Goal: Communication & Community: Answer question/provide support

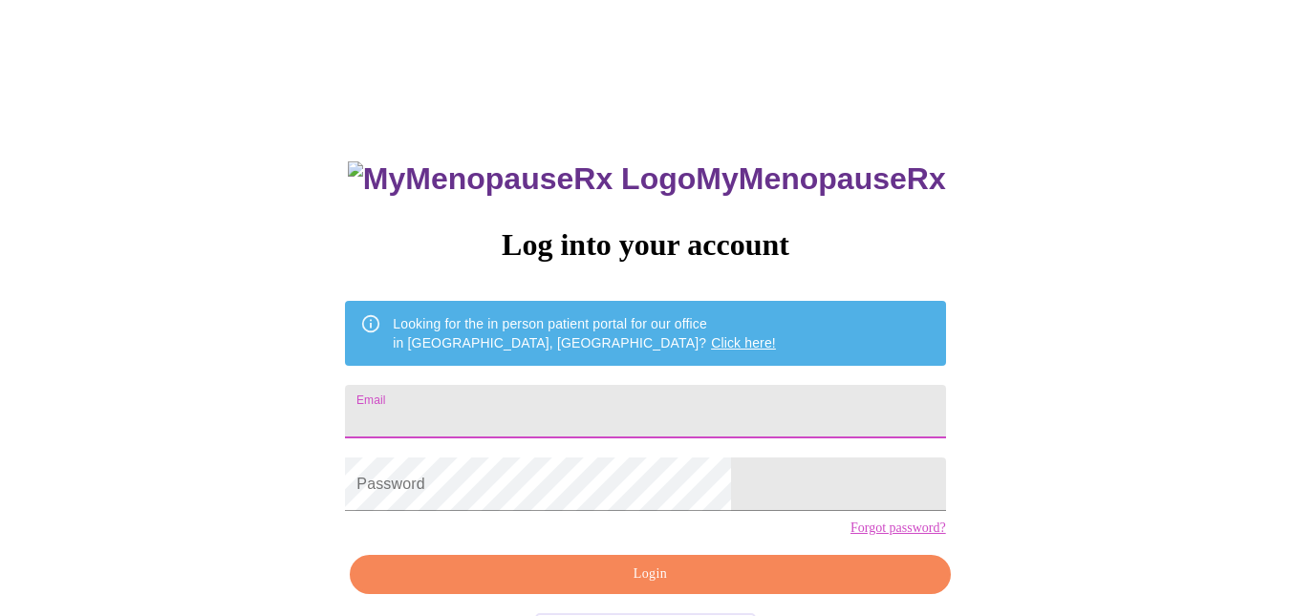
click at [550, 418] on input "Email" at bounding box center [645, 411] width 600 height 53
type input "[EMAIL_ADDRESS][DOMAIN_NAME]"
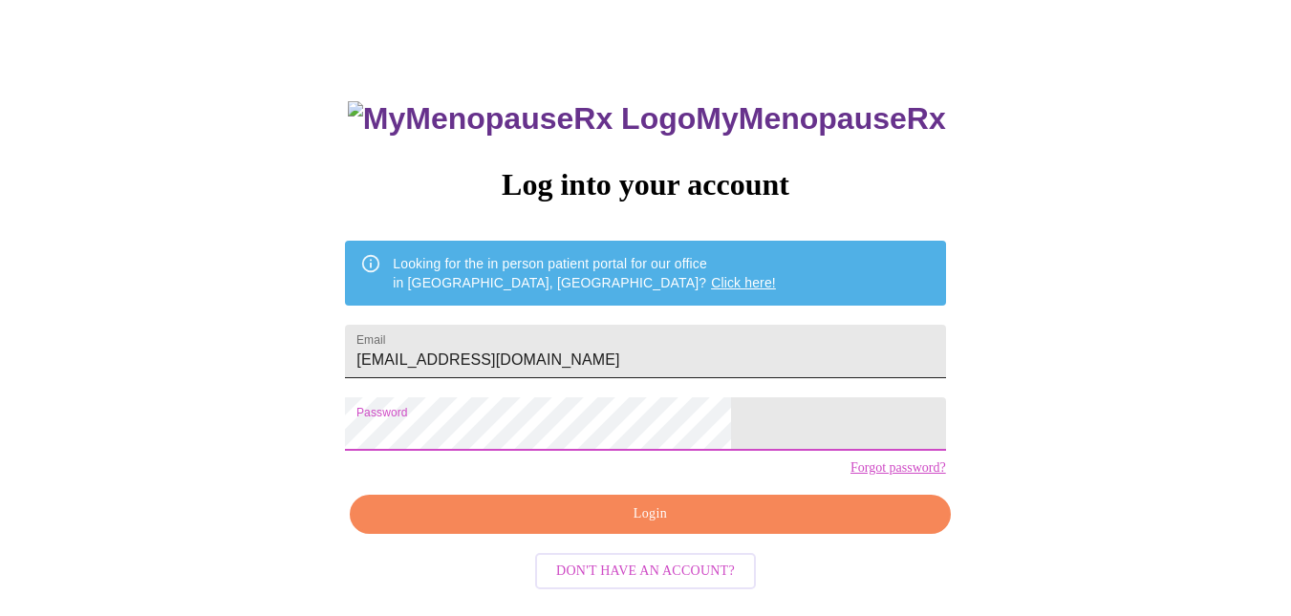
scroll to position [76, 0]
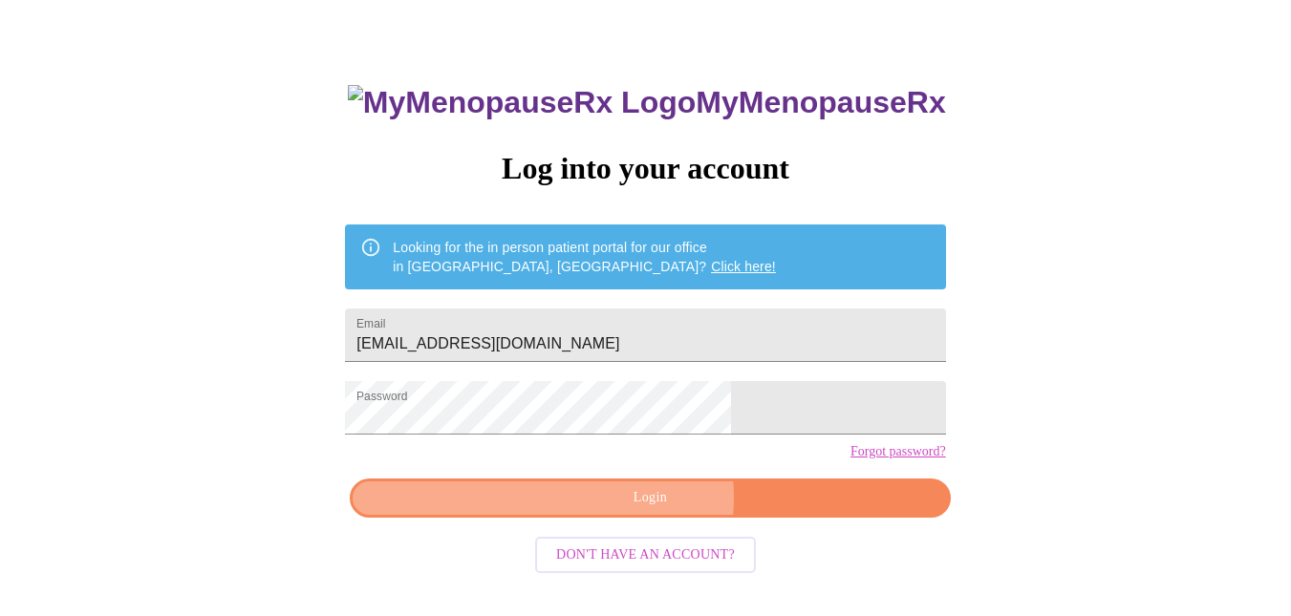
click at [647, 510] on span "Login" at bounding box center [650, 498] width 556 height 24
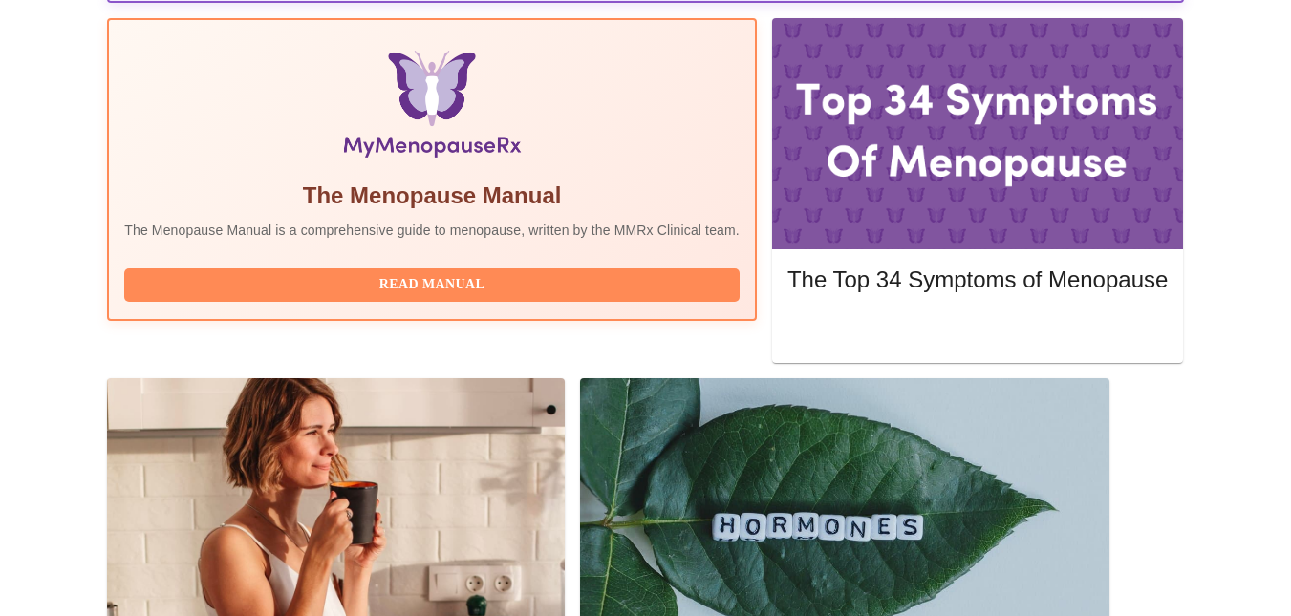
scroll to position [646, 0]
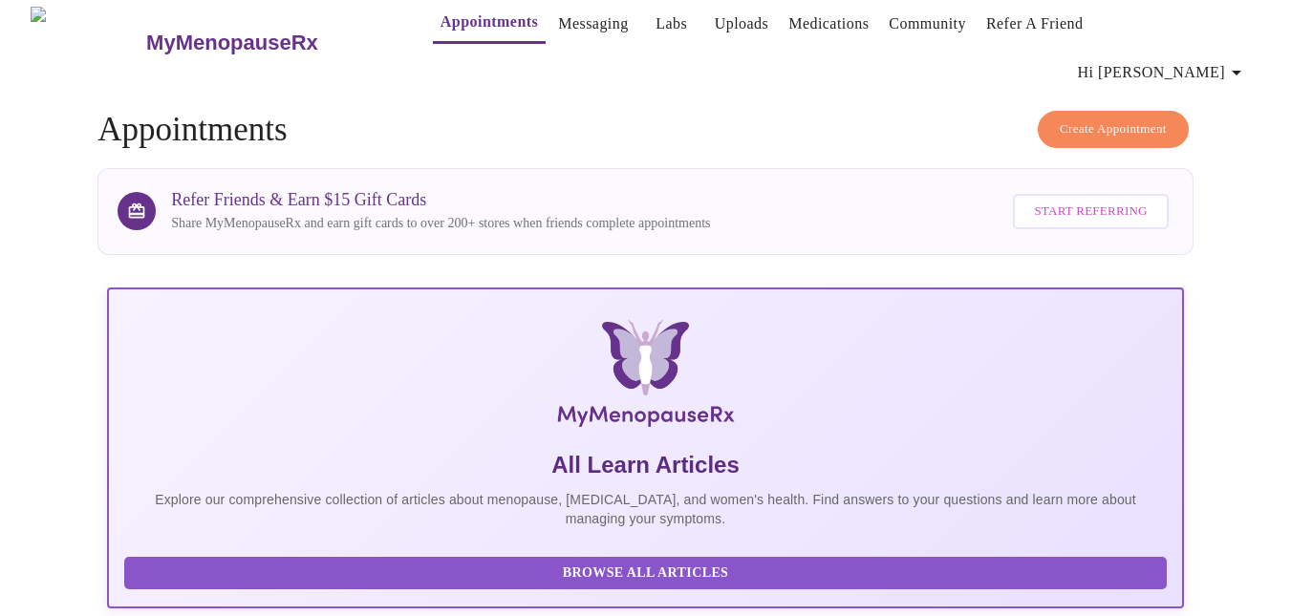
scroll to position [0, 0]
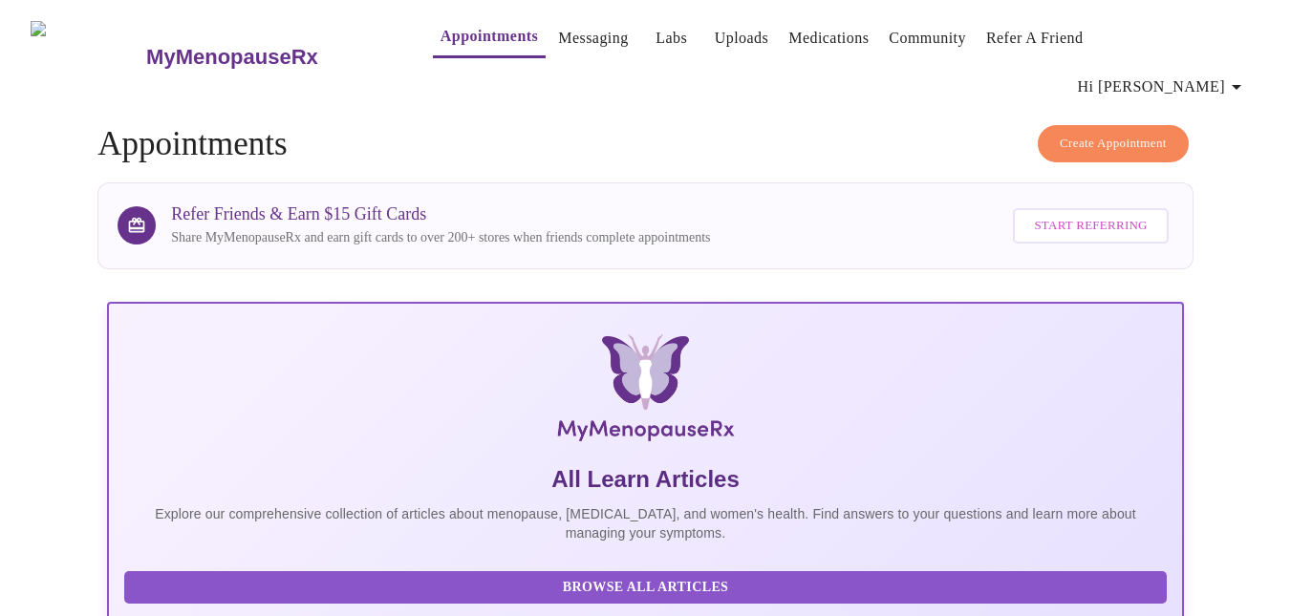
click at [562, 38] on link "Messaging" at bounding box center [593, 38] width 70 height 27
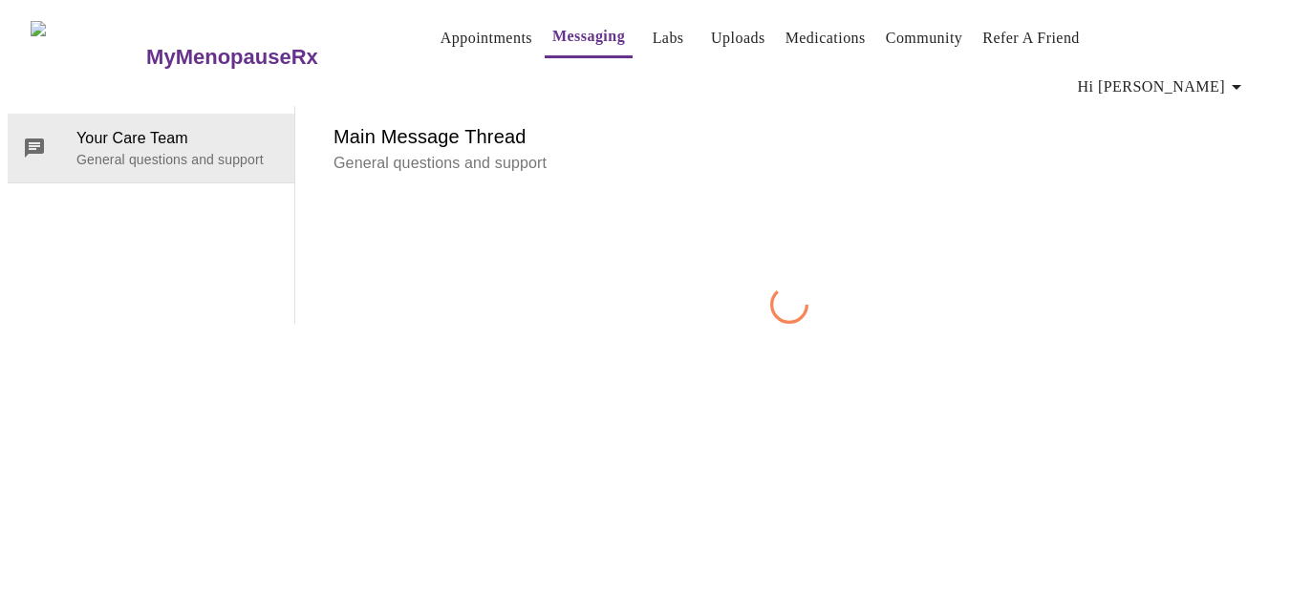
scroll to position [72, 0]
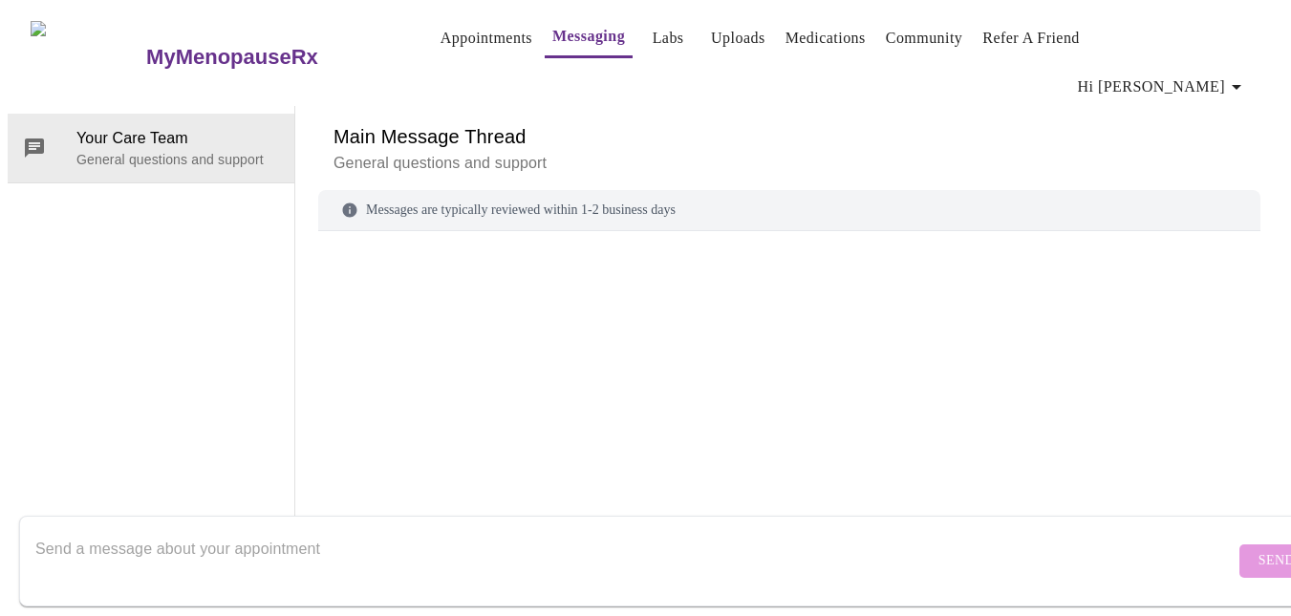
click at [433, 190] on div "Messages are typically reviewed within 1-2 business days" at bounding box center [789, 210] width 942 height 41
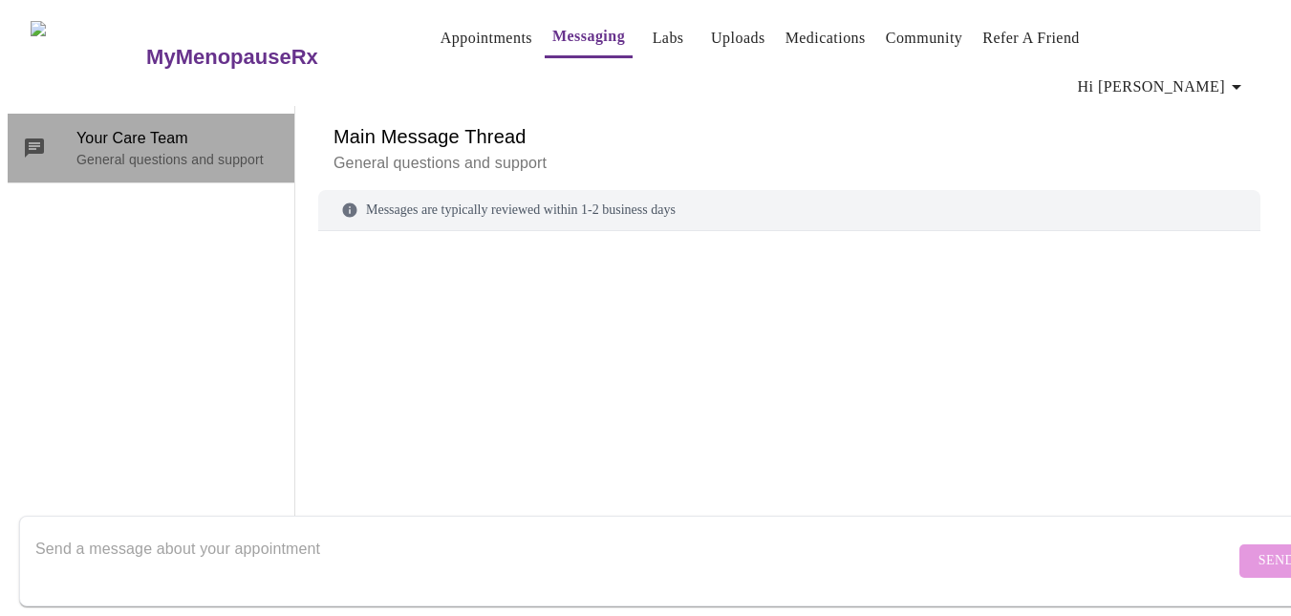
click at [131, 127] on span "Your Care Team" at bounding box center [177, 138] width 203 height 23
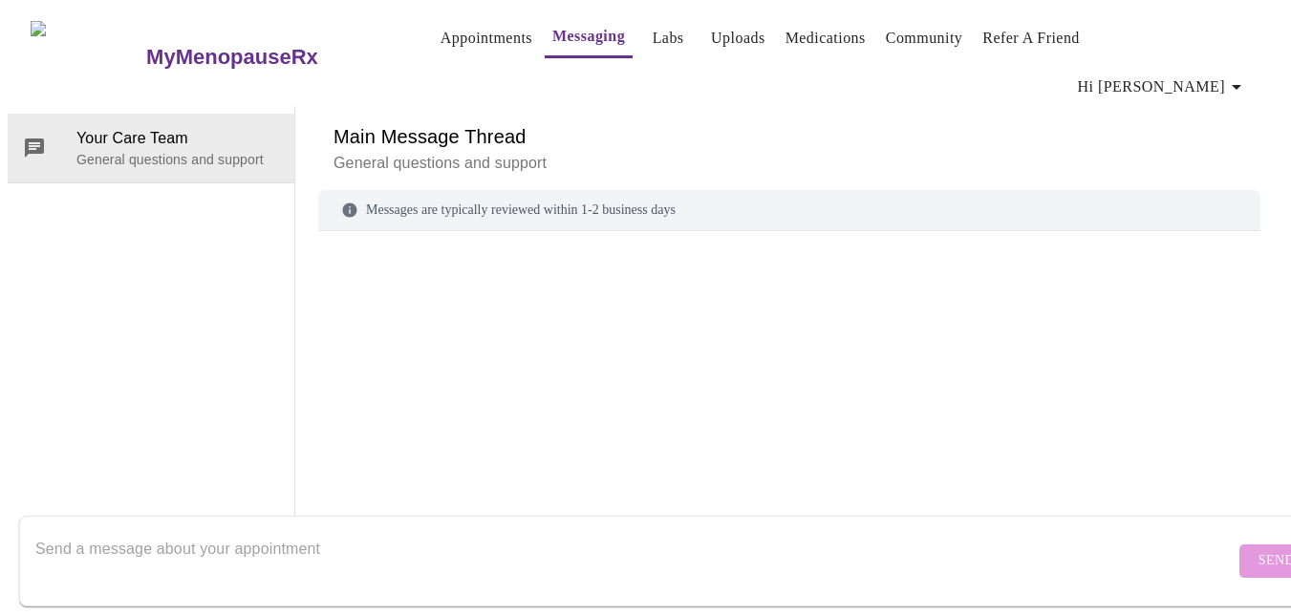
click at [468, 106] on div "Main Message Thread General questions and support" at bounding box center [789, 148] width 942 height 84
click at [472, 190] on div "Messages are typically reviewed within 1-2 business days" at bounding box center [789, 210] width 942 height 41
click at [415, 152] on p "General questions and support" at bounding box center [788, 163] width 911 height 23
click at [129, 530] on textarea "Send a message about your appointment" at bounding box center [634, 560] width 1199 height 61
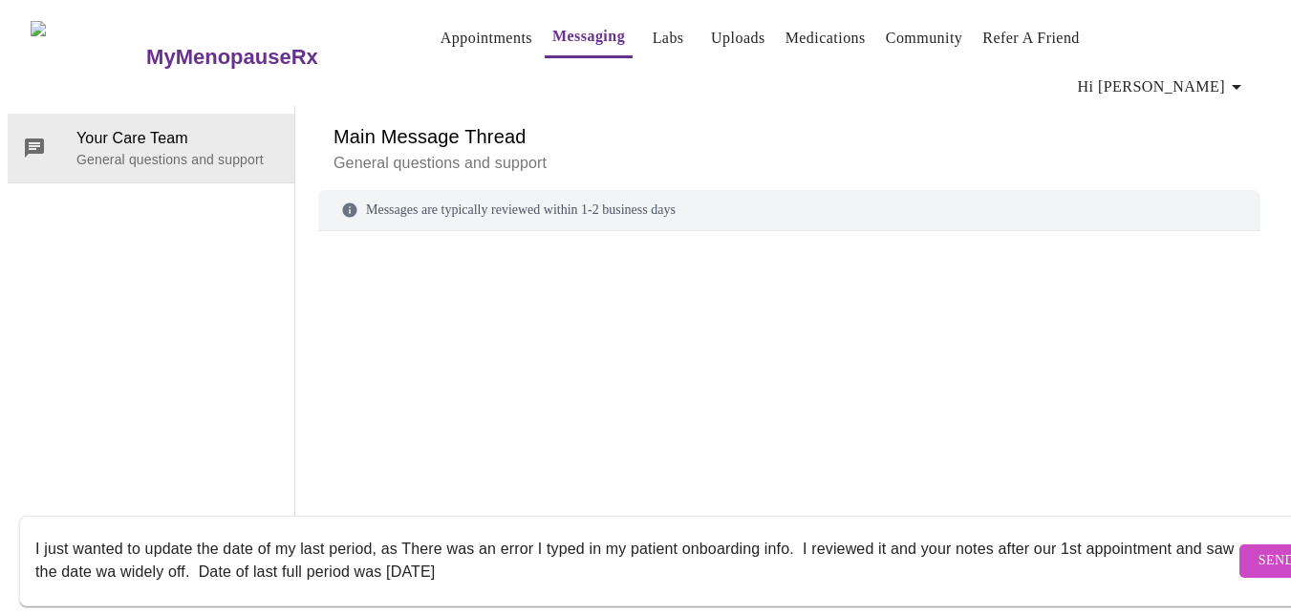
click at [264, 550] on textarea "I just wanted to update the date of my last period, as There was an error I typ…" at bounding box center [634, 560] width 1199 height 61
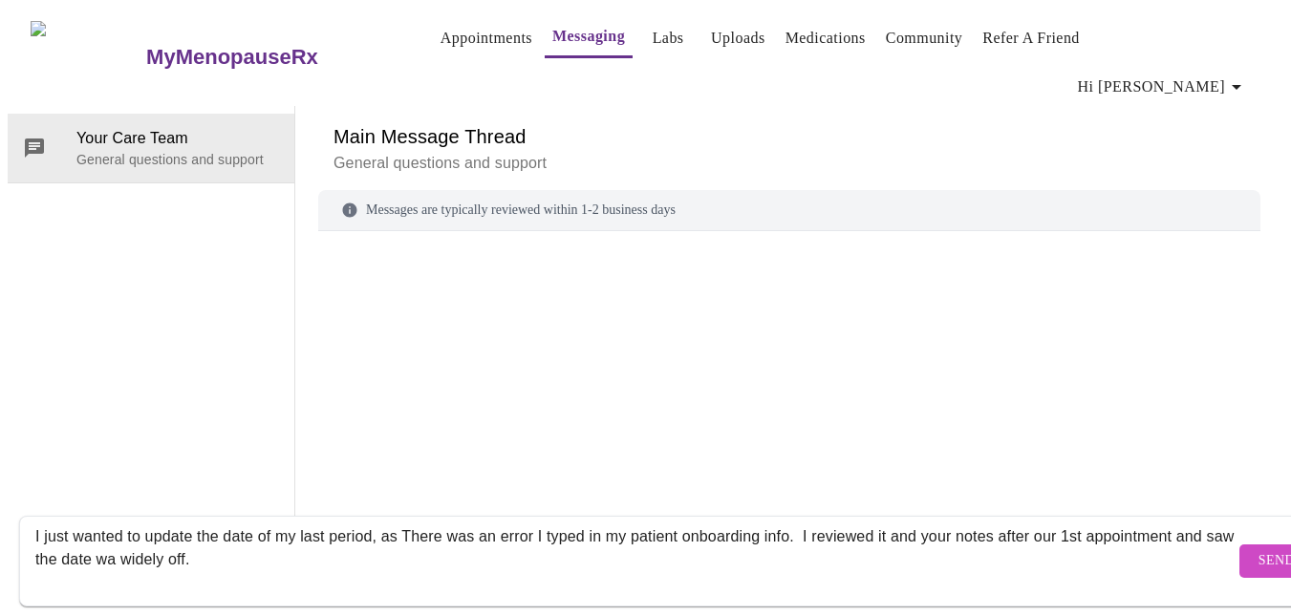
scroll to position [35, 0]
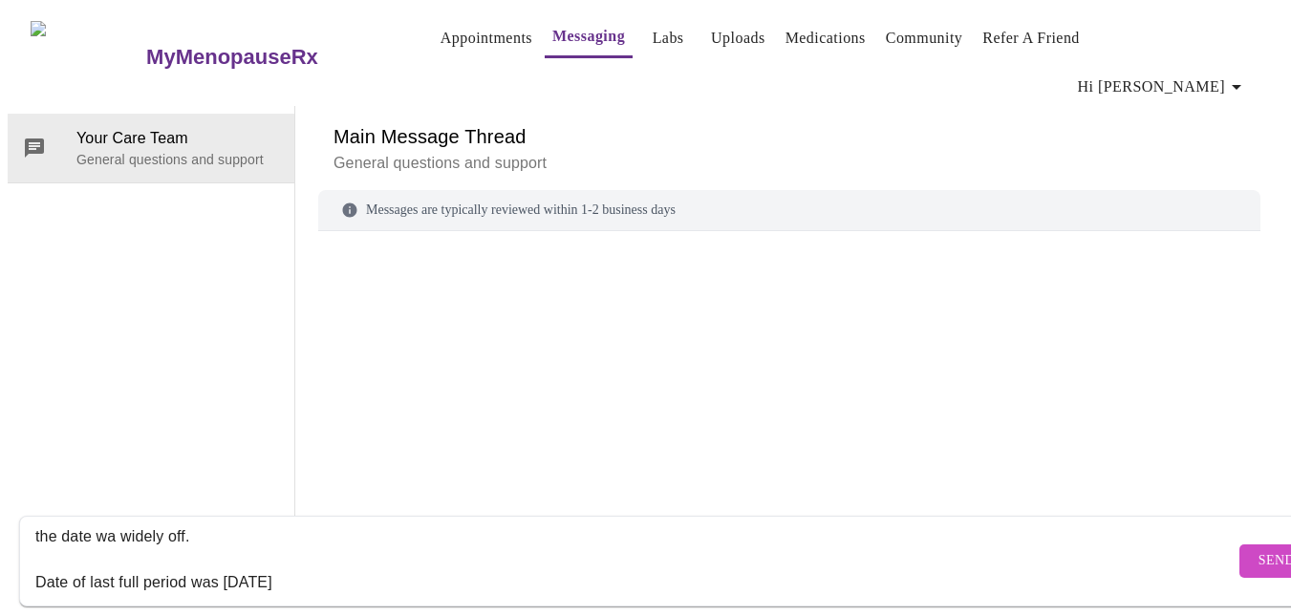
click at [335, 559] on textarea "I just wanted to update the date of my last period, as There was an error I typ…" at bounding box center [634, 560] width 1199 height 61
type textarea "I just wanted to update the date of my last period, as There was an error I typ…"
click at [1239, 545] on button "Send" at bounding box center [1276, 561] width 75 height 33
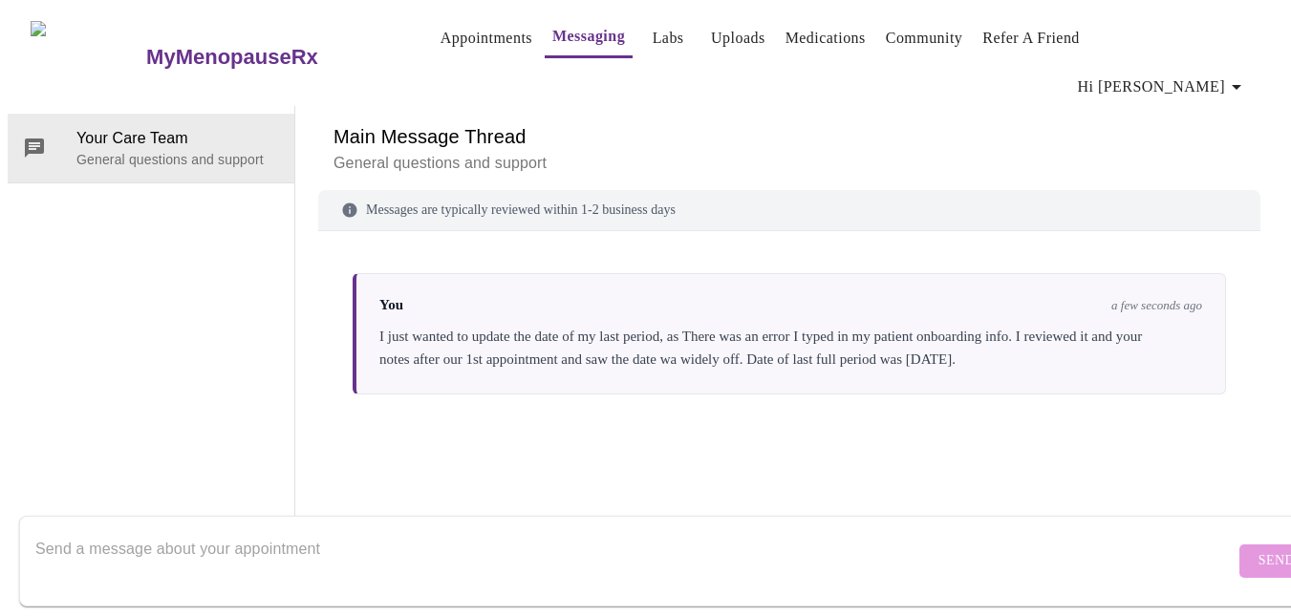
scroll to position [0, 0]
click at [785, 37] on link "Medications" at bounding box center [825, 38] width 80 height 27
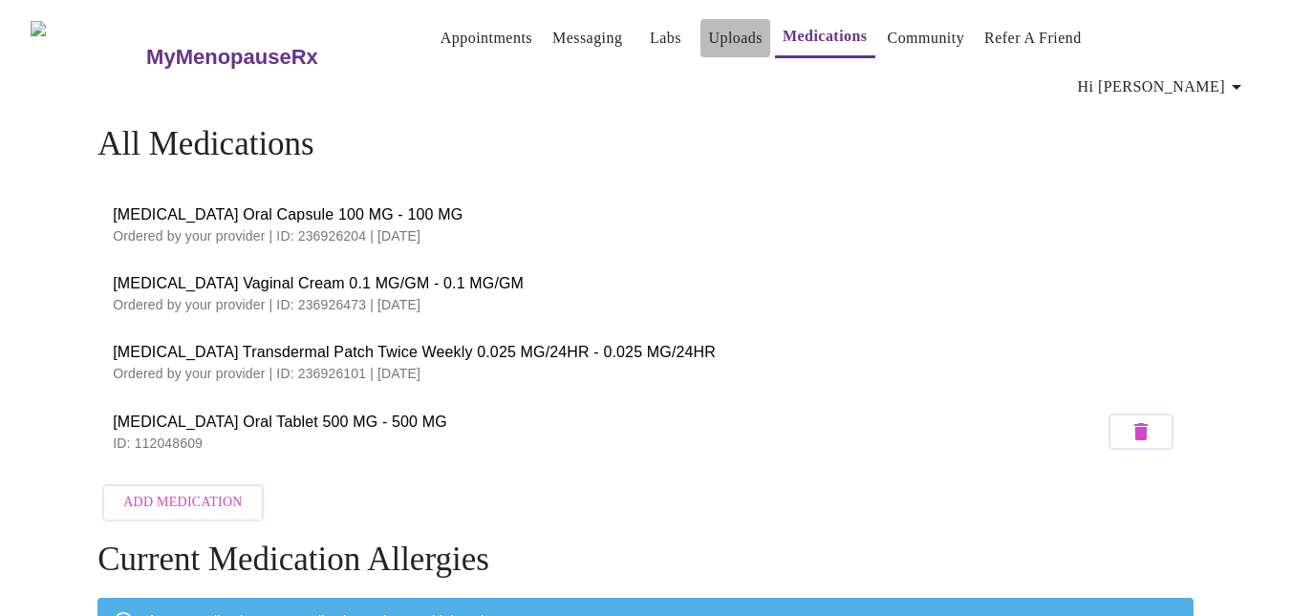
click at [713, 41] on link "Uploads" at bounding box center [735, 38] width 54 height 27
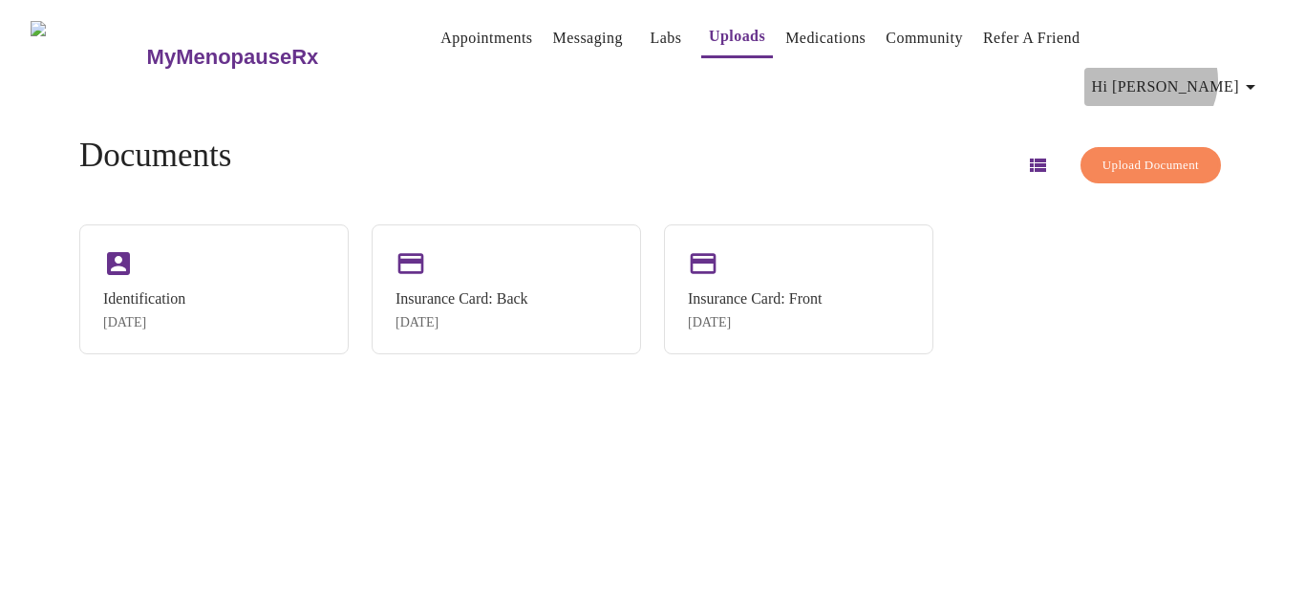
click at [1249, 75] on icon "button" at bounding box center [1250, 86] width 23 height 23
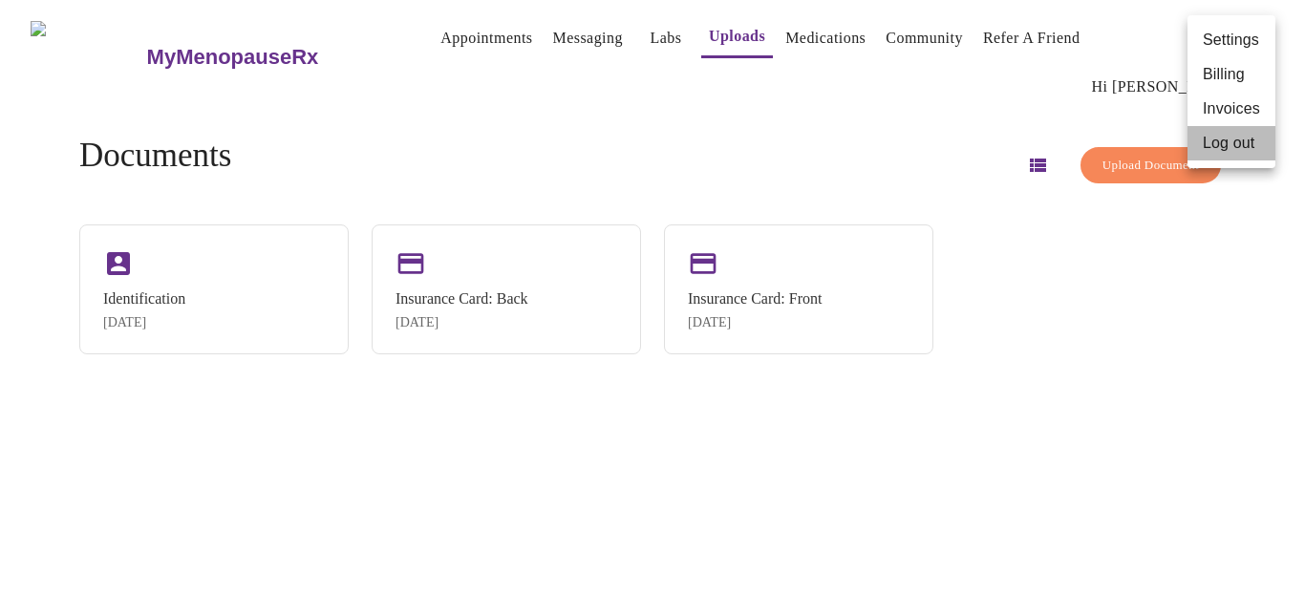
click at [1240, 146] on li "Log out" at bounding box center [1232, 143] width 88 height 34
